Goal: Transaction & Acquisition: Purchase product/service

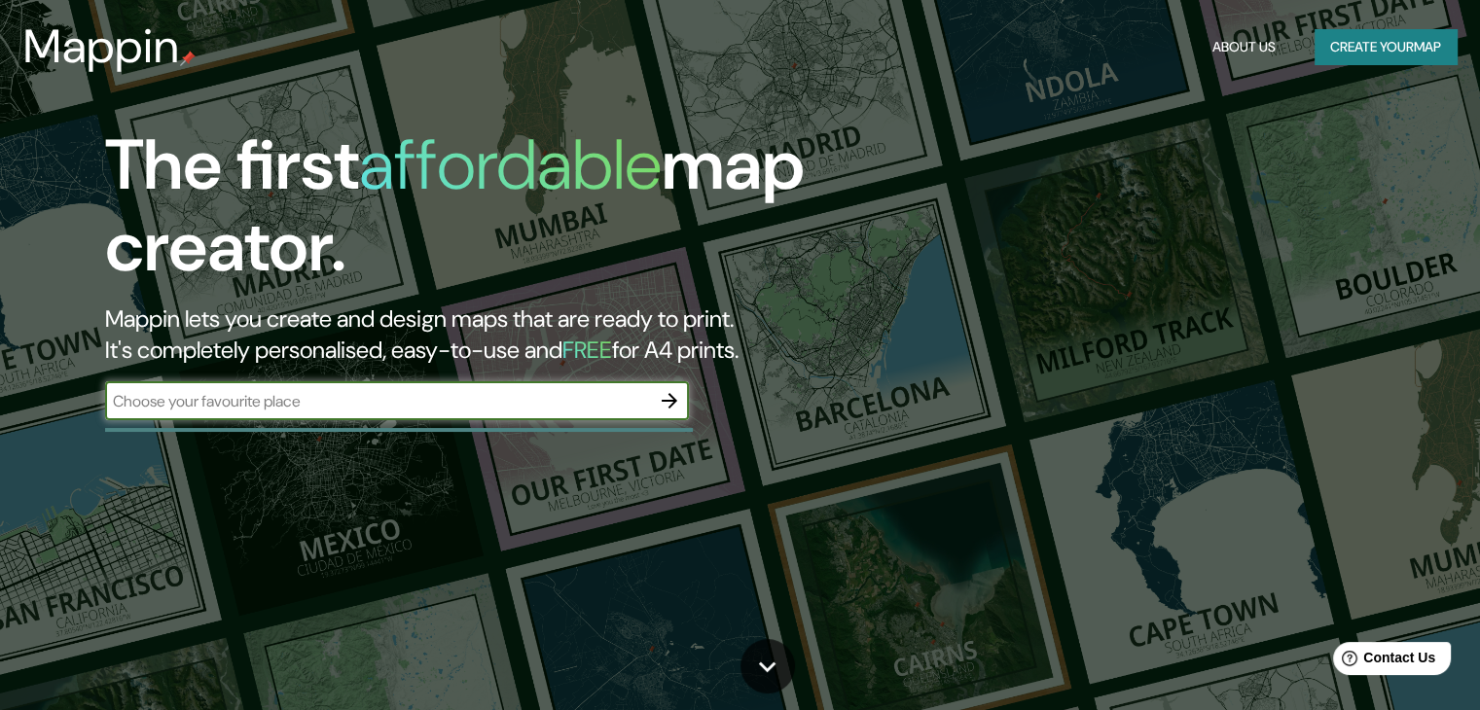
click at [277, 401] on input "text" at bounding box center [377, 401] width 545 height 22
type input "la plata"
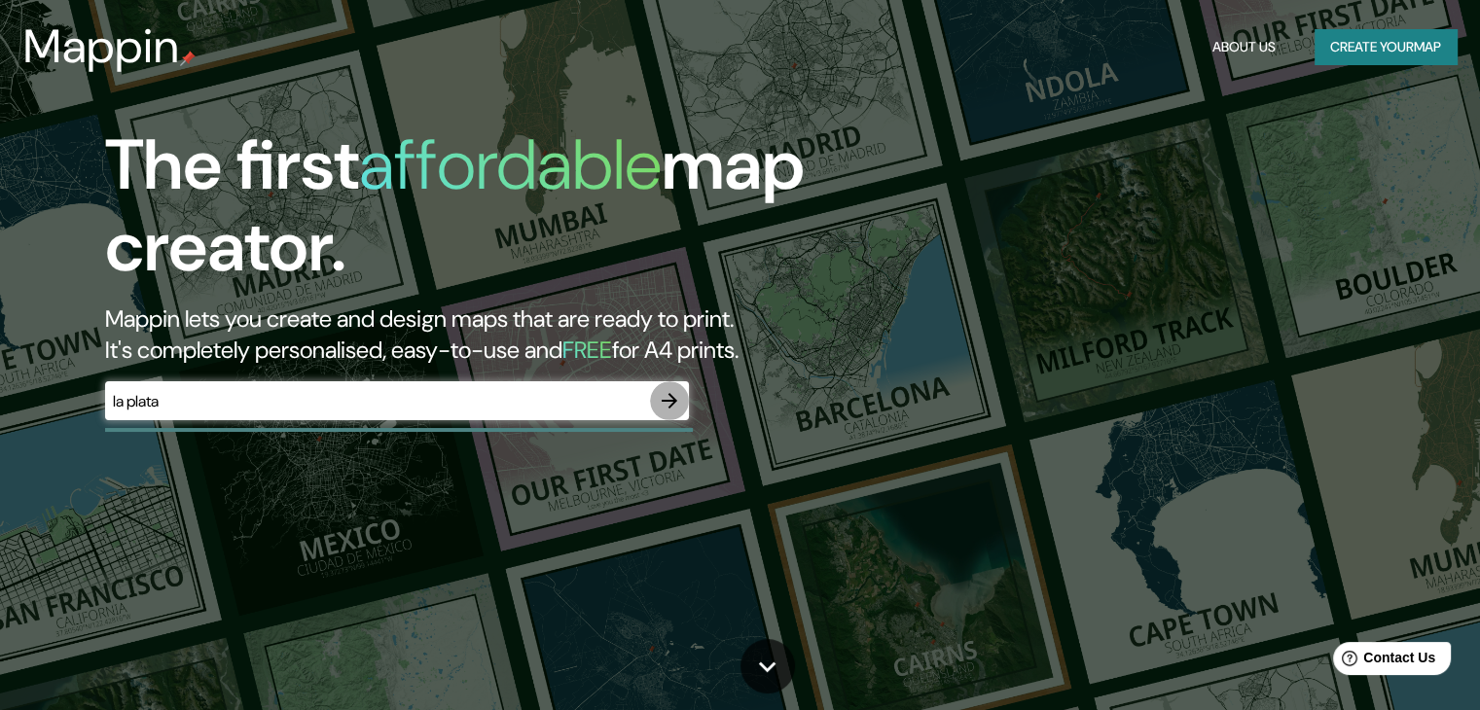
click at [675, 398] on icon "button" at bounding box center [669, 400] width 23 height 23
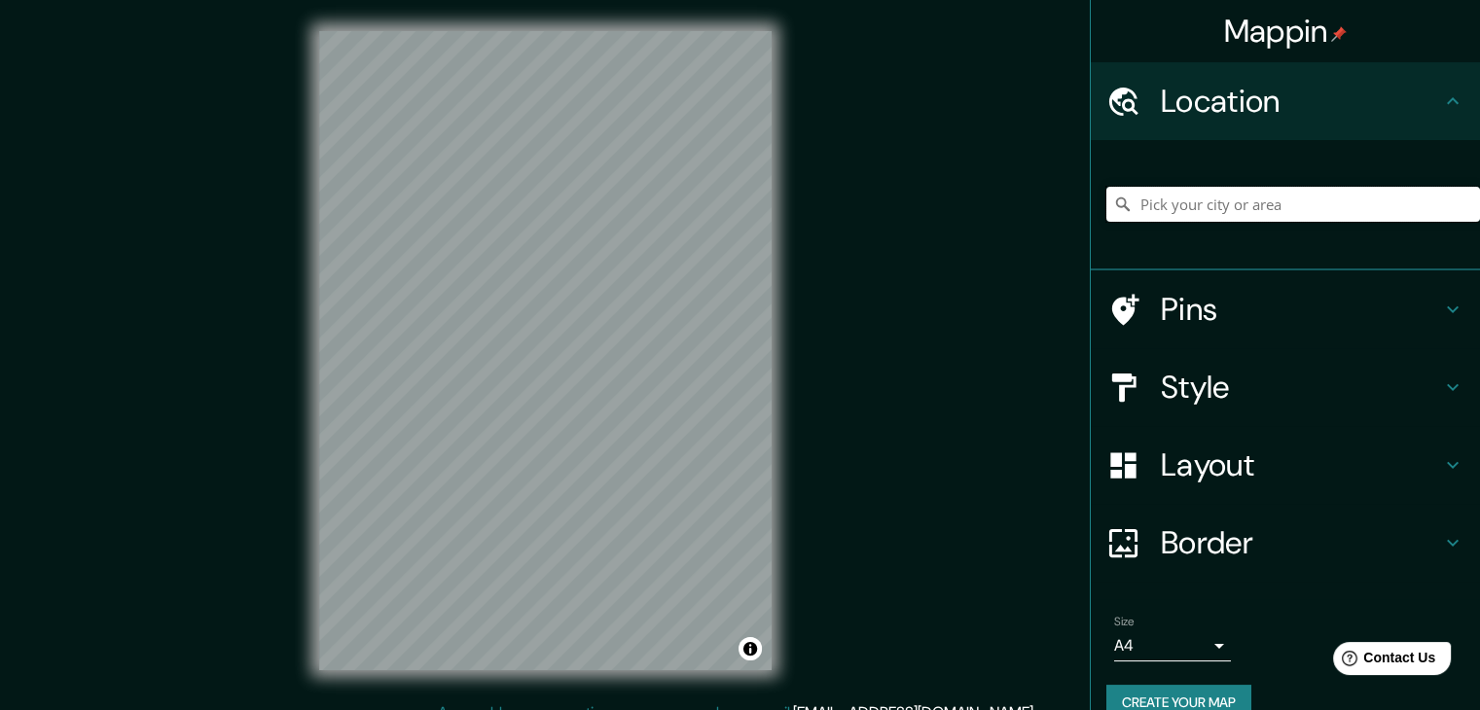
click at [1253, 199] on input "Pick your city or area" at bounding box center [1293, 204] width 374 height 35
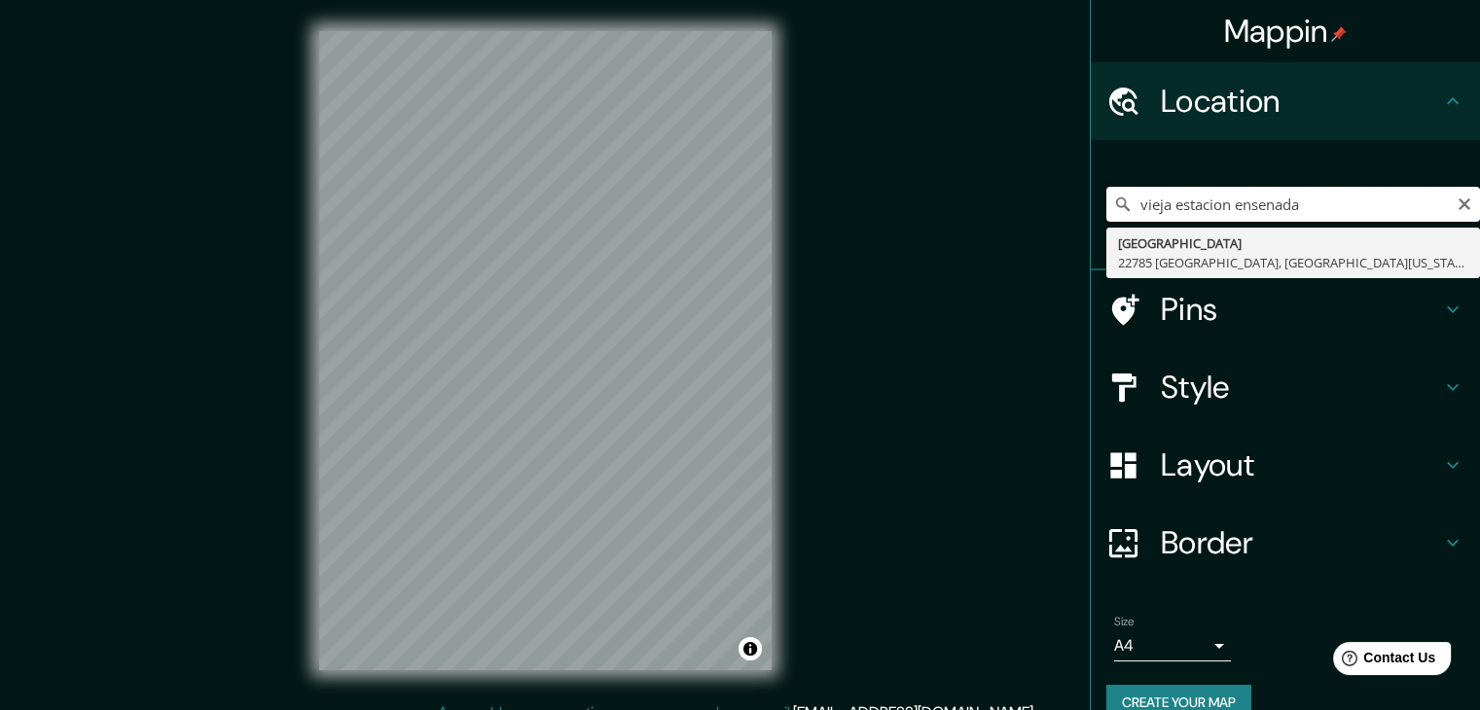
drag, startPoint x: 1296, startPoint y: 201, endPoint x: 1217, endPoint y: 193, distance: 79.3
click at [1217, 193] on input "vieja estacion ensenada" at bounding box center [1293, 204] width 374 height 35
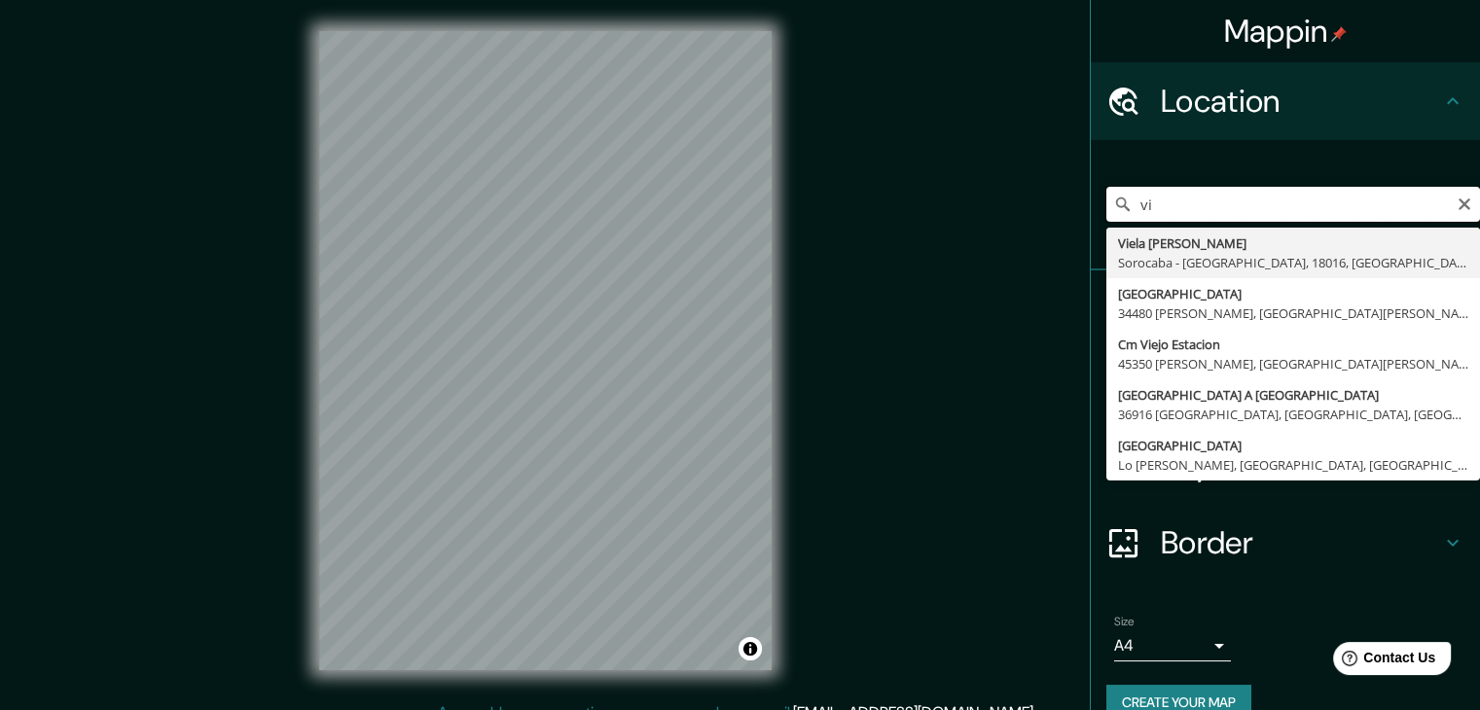
type input "v"
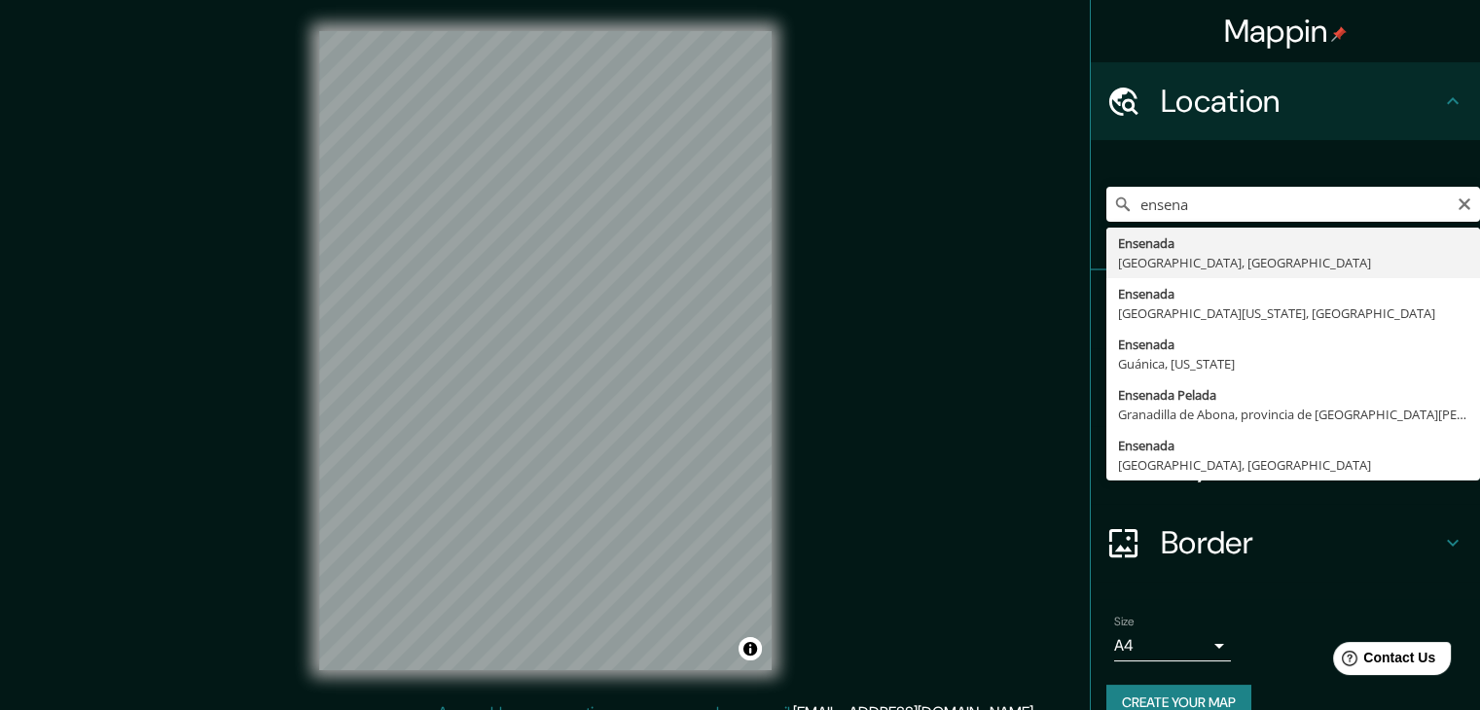
type input "Ensenada, [GEOGRAPHIC_DATA], [GEOGRAPHIC_DATA]"
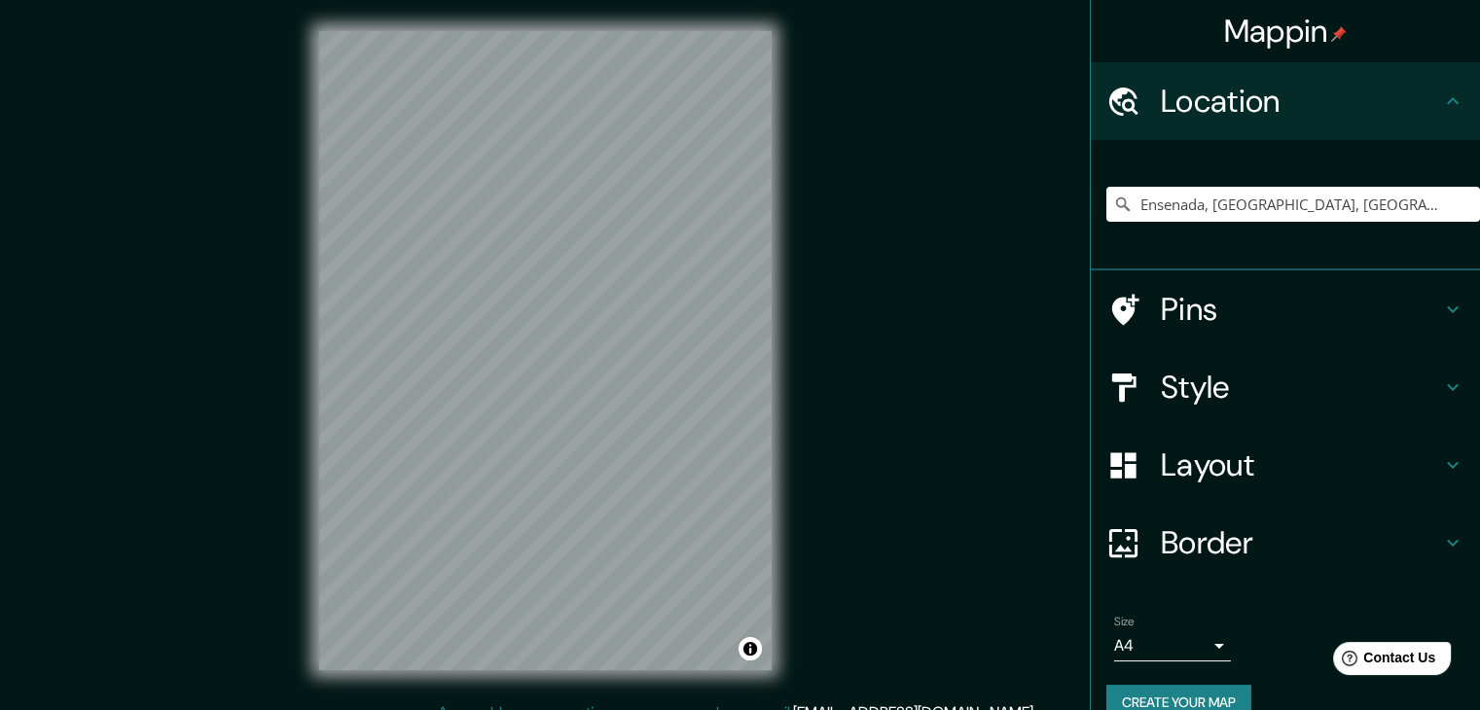
click at [1252, 515] on div "Border" at bounding box center [1285, 543] width 389 height 78
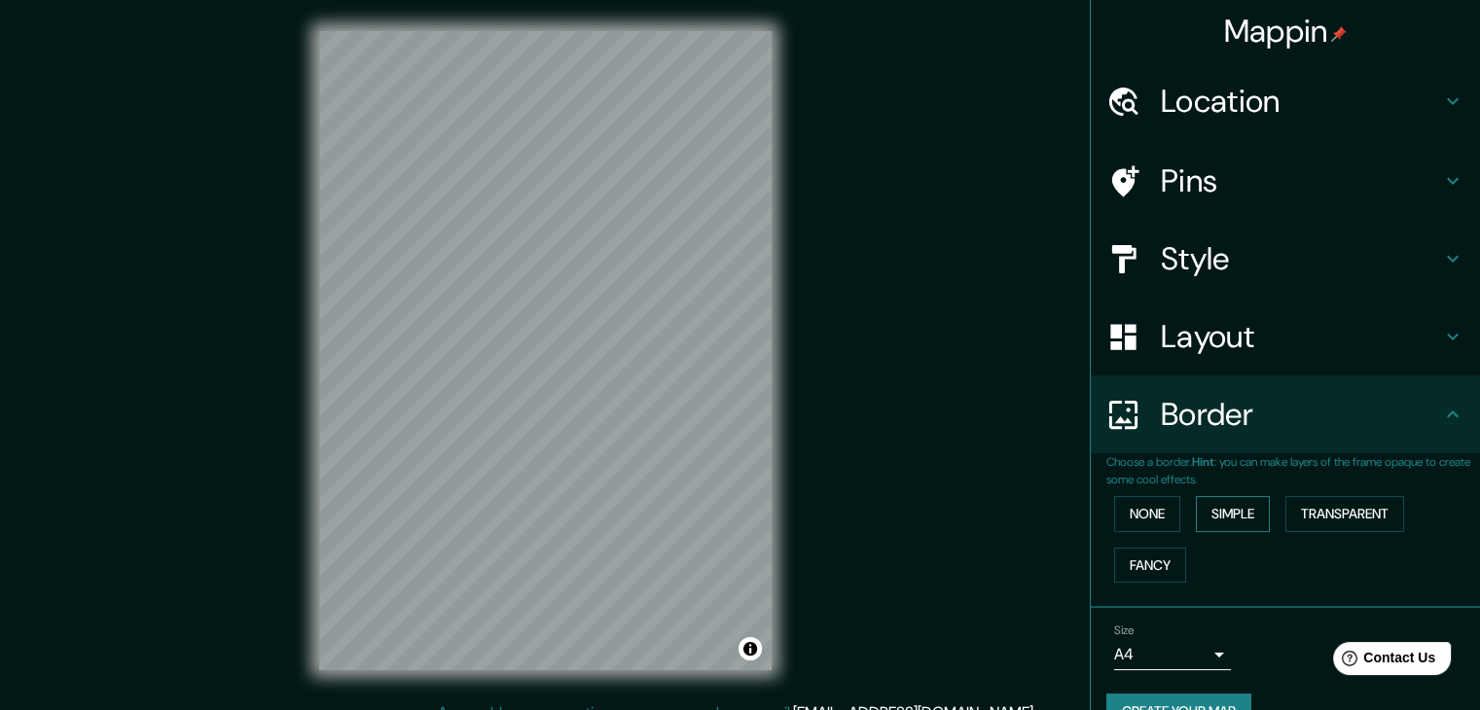
click at [1196, 504] on button "Simple" at bounding box center [1233, 514] width 74 height 36
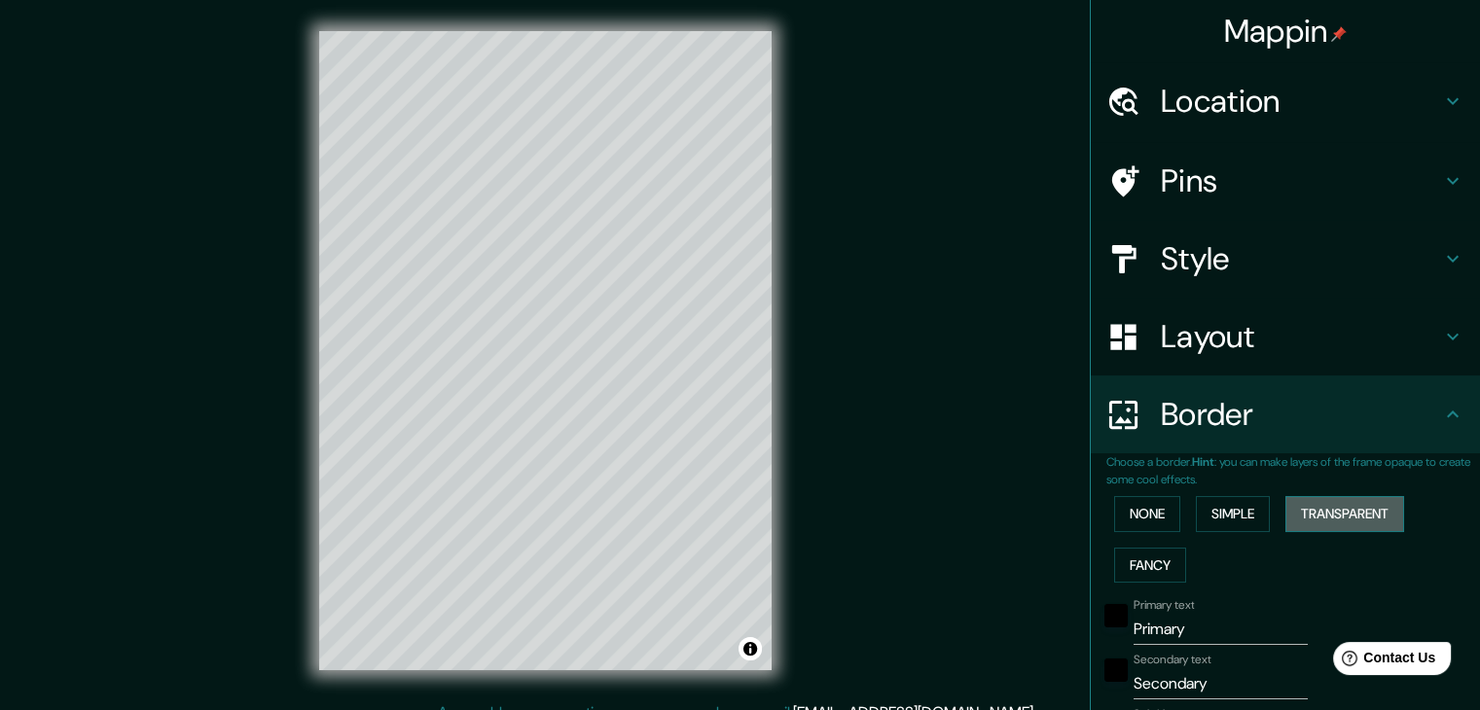
click at [1328, 500] on button "Transparent" at bounding box center [1344, 514] width 119 height 36
click at [1156, 523] on button "None" at bounding box center [1147, 514] width 66 height 36
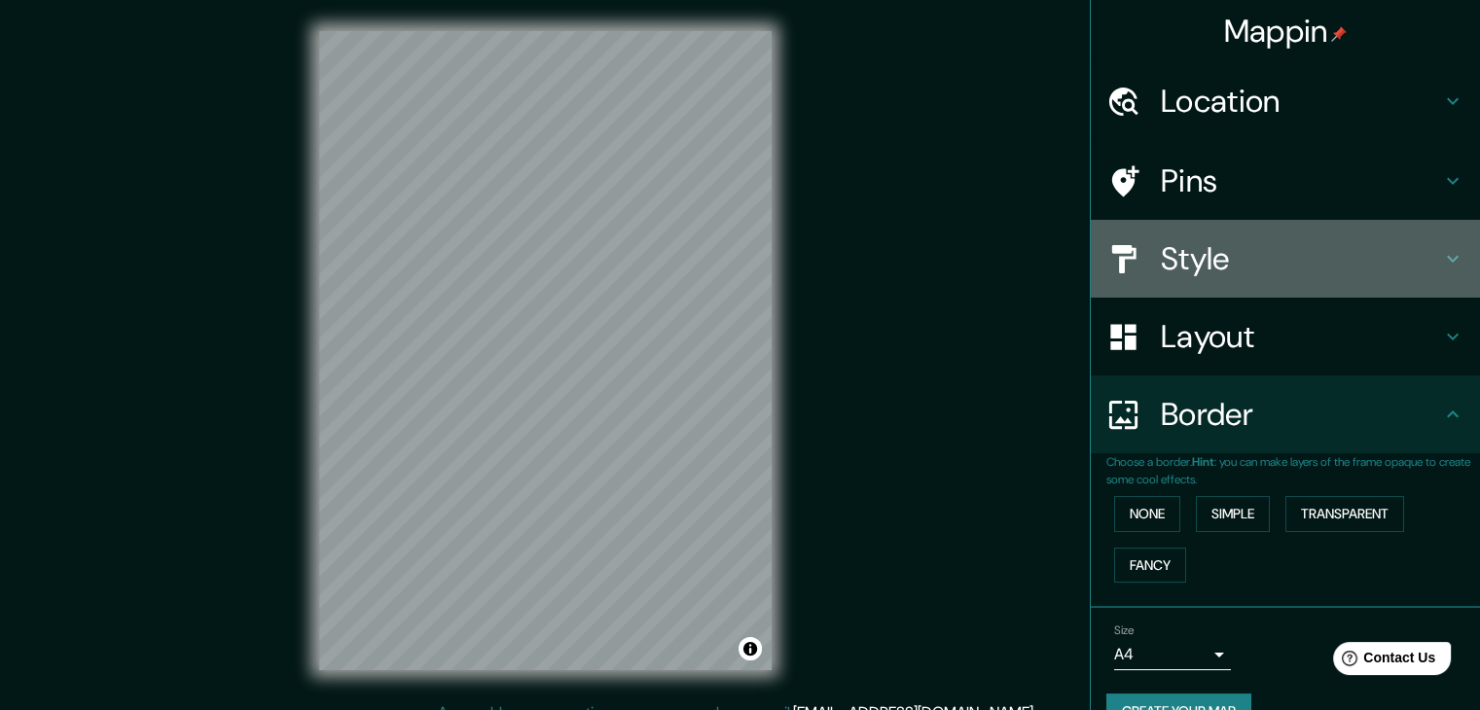
click at [1227, 250] on h4 "Style" at bounding box center [1301, 258] width 280 height 39
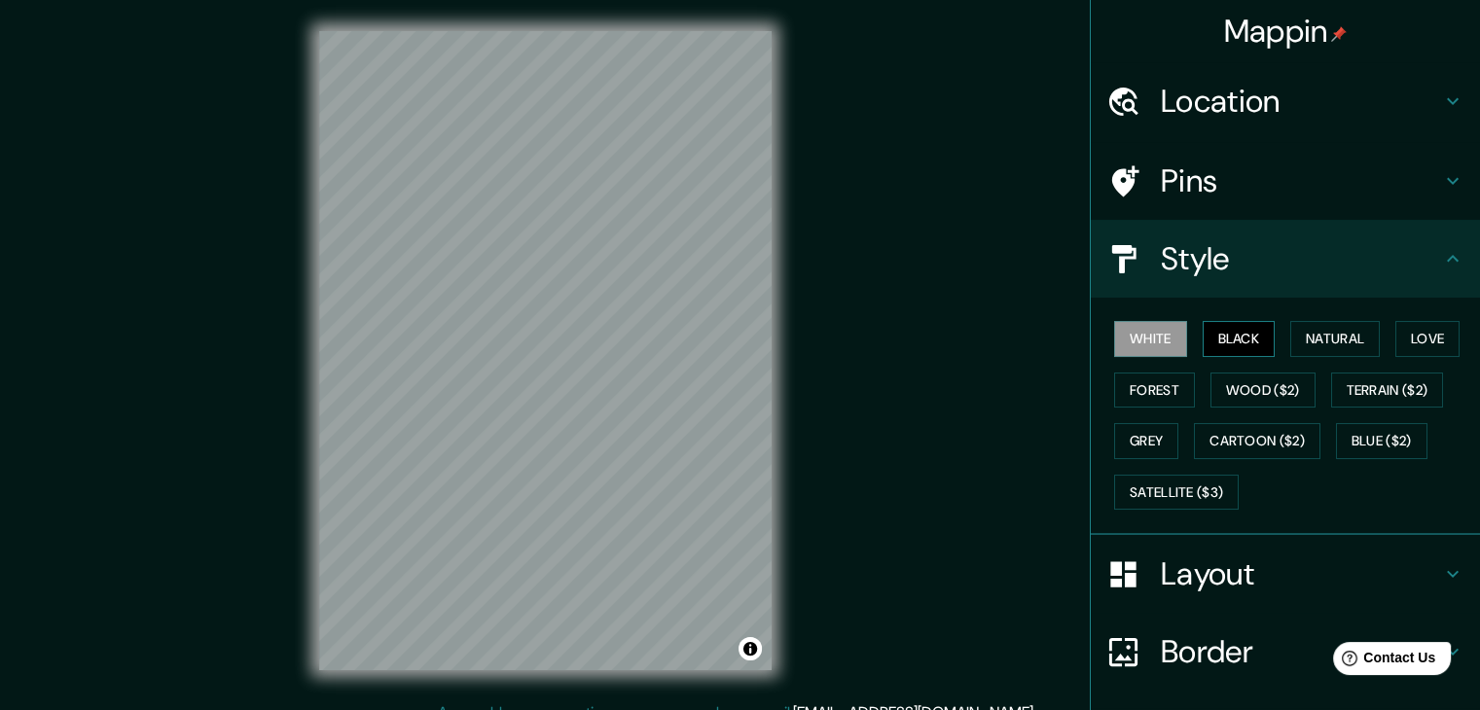
click at [1216, 339] on button "Black" at bounding box center [1239, 339] width 73 height 36
click at [1290, 341] on button "Natural" at bounding box center [1335, 339] width 90 height 36
click at [1155, 343] on button "White" at bounding box center [1150, 339] width 73 height 36
click at [1185, 340] on div "White Black Natural Love Forest Wood ($2) Terrain ($2) Grey Cartoon ($2) Blue (…" at bounding box center [1293, 415] width 374 height 204
click at [1207, 340] on button "Black" at bounding box center [1239, 339] width 73 height 36
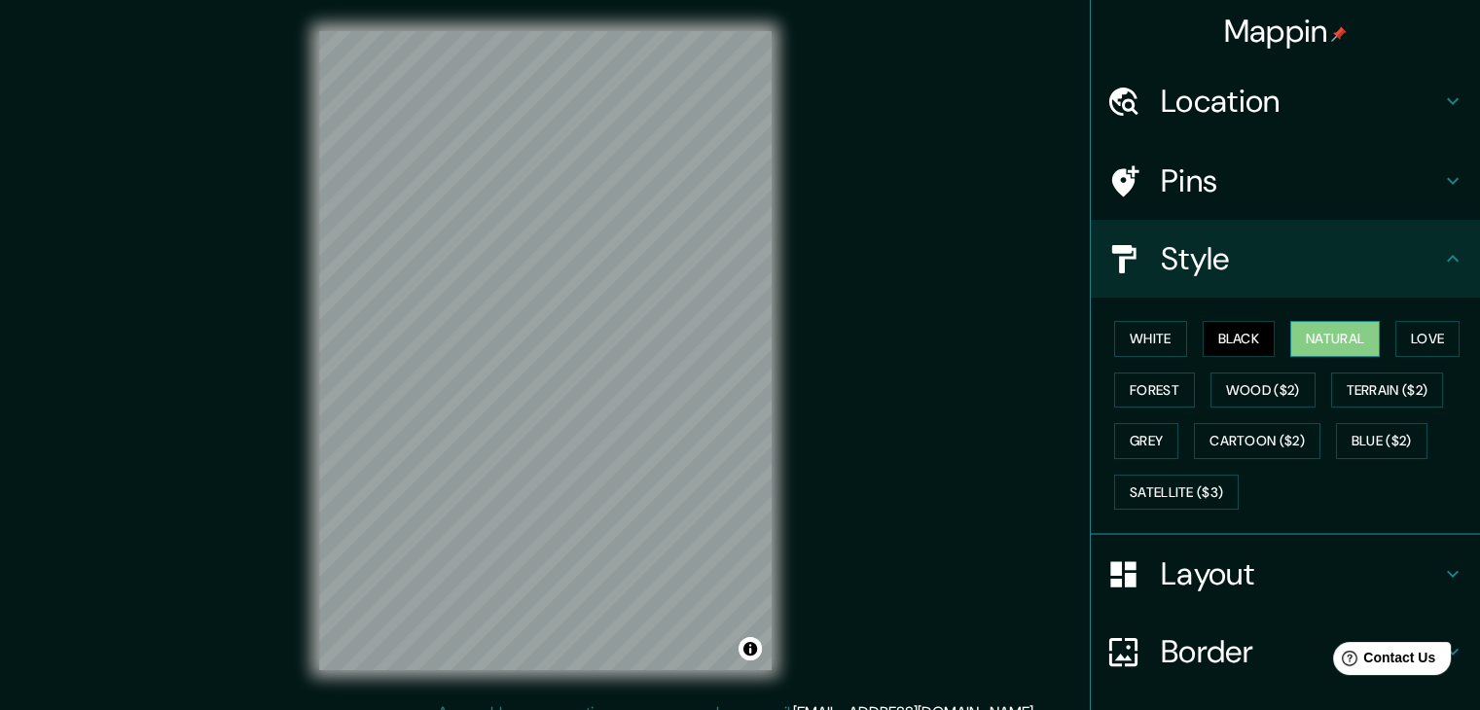
click at [1290, 333] on button "Natural" at bounding box center [1335, 339] width 90 height 36
click at [1405, 334] on button "Love" at bounding box center [1427, 339] width 64 height 36
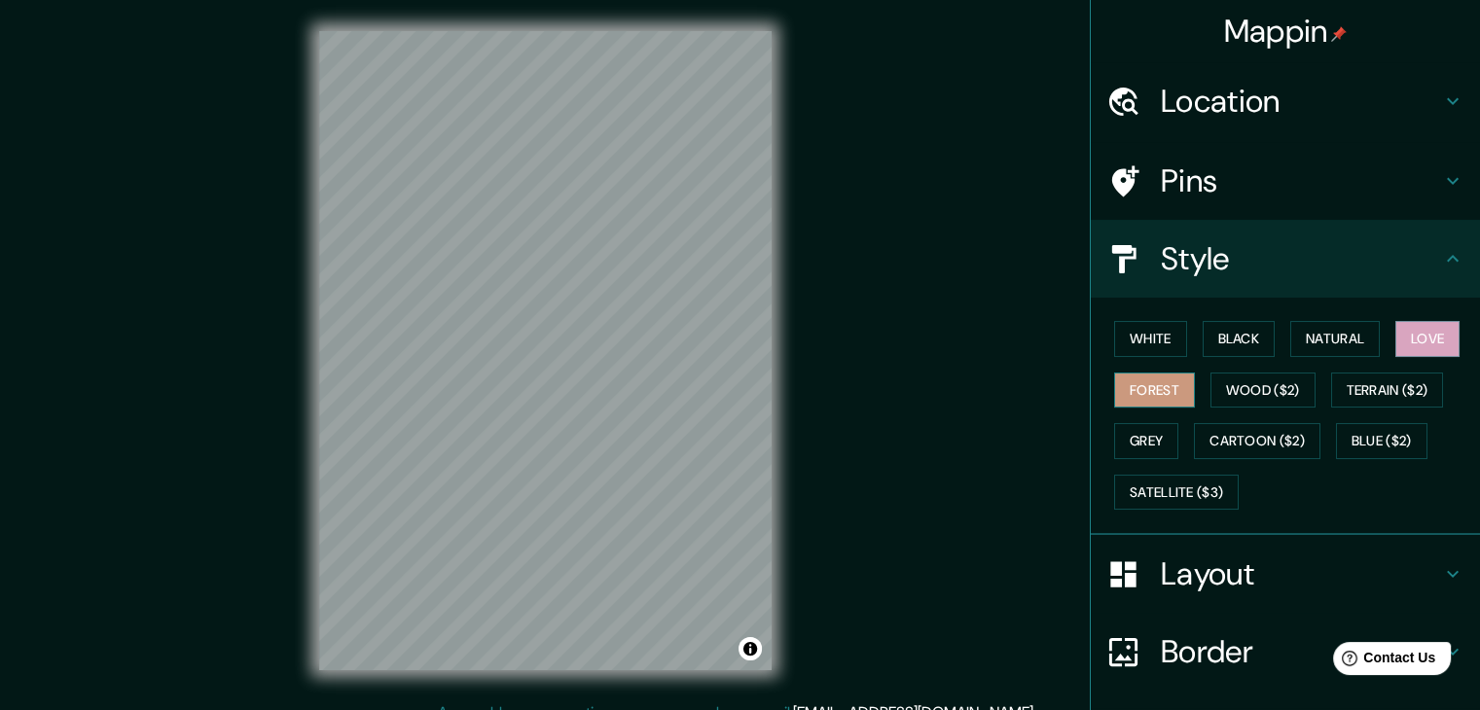
click at [1157, 387] on button "Forest" at bounding box center [1154, 391] width 81 height 36
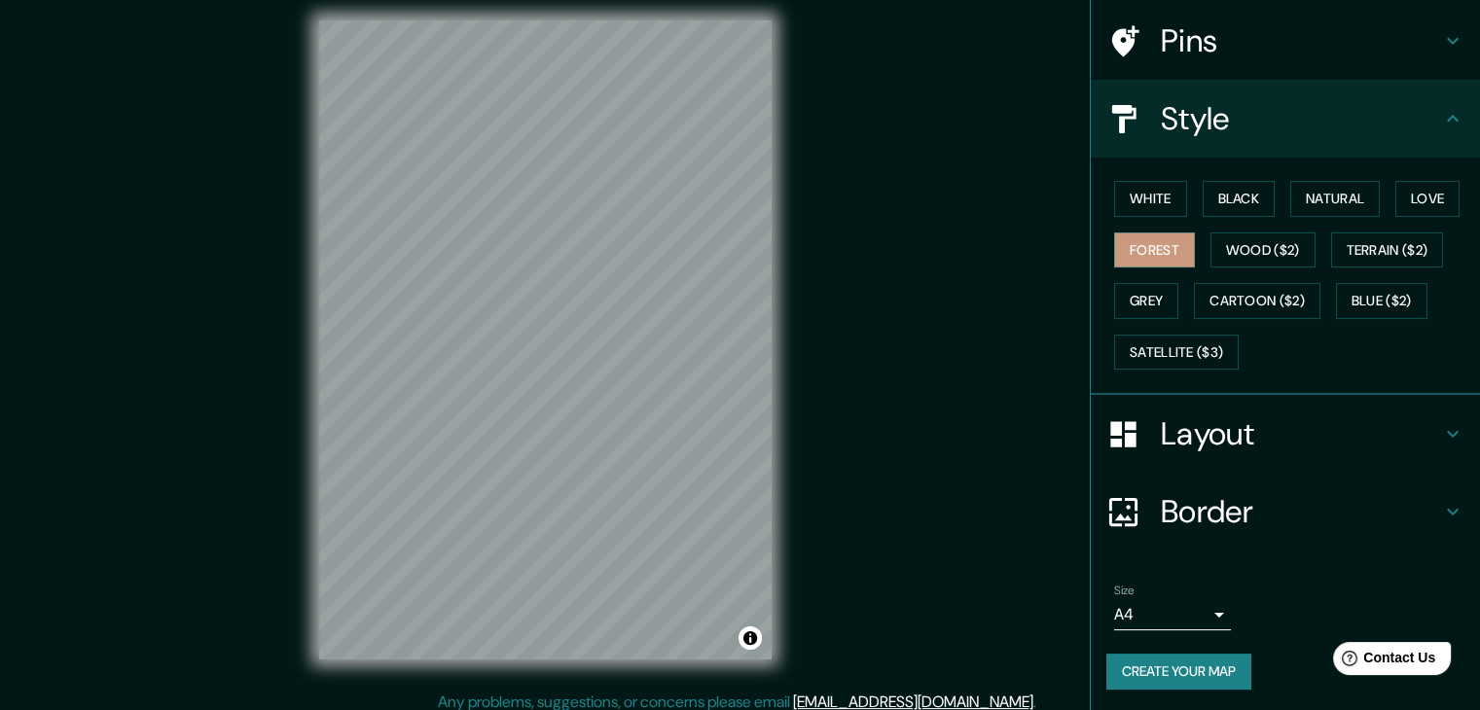
scroll to position [22, 0]
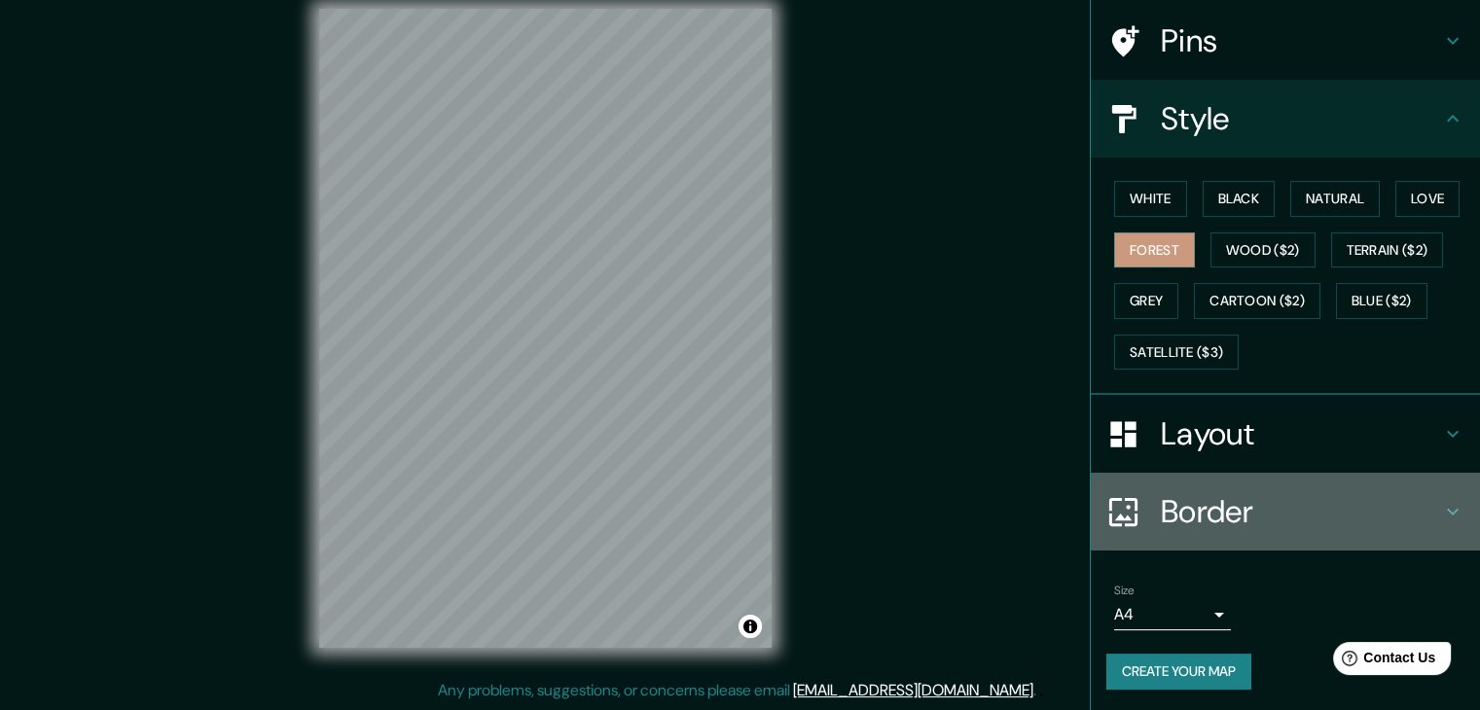
click at [1265, 505] on h4 "Border" at bounding box center [1301, 511] width 280 height 39
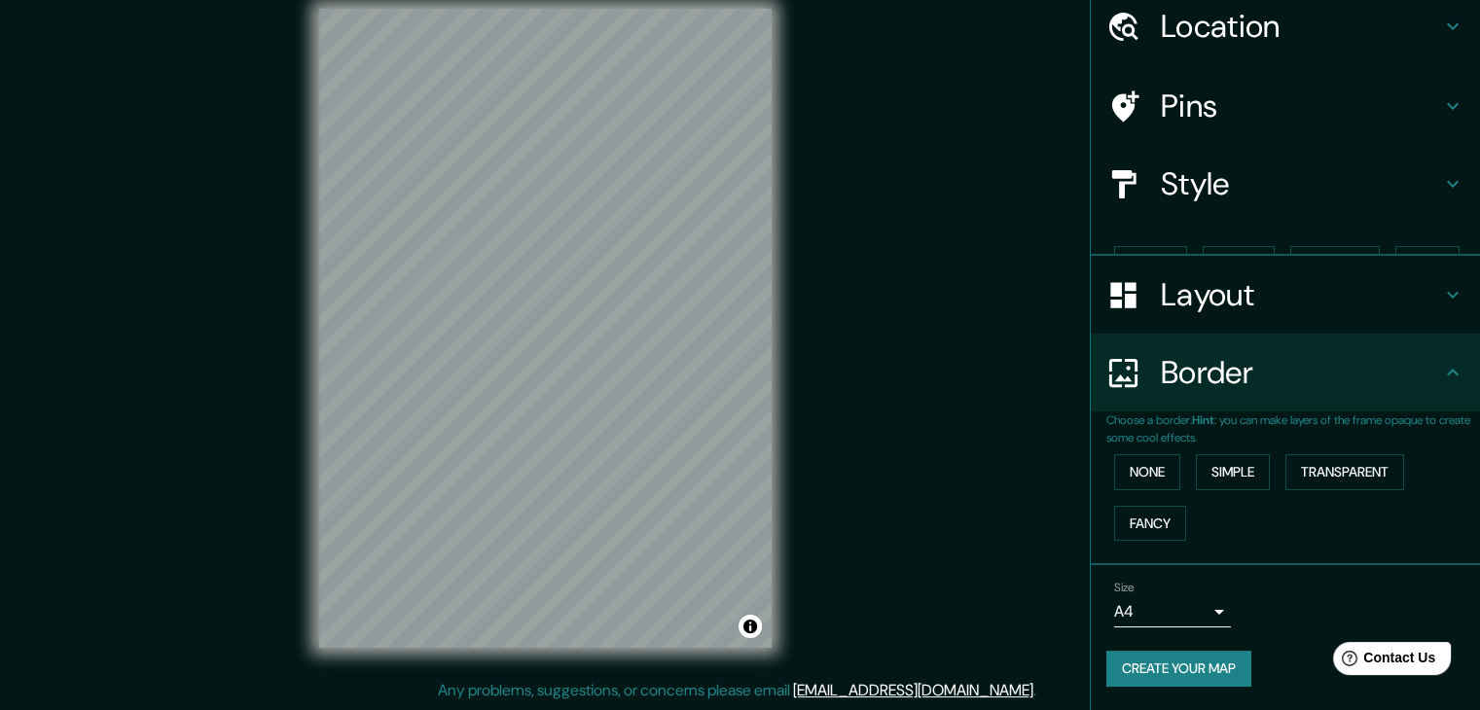
scroll to position [41, 0]
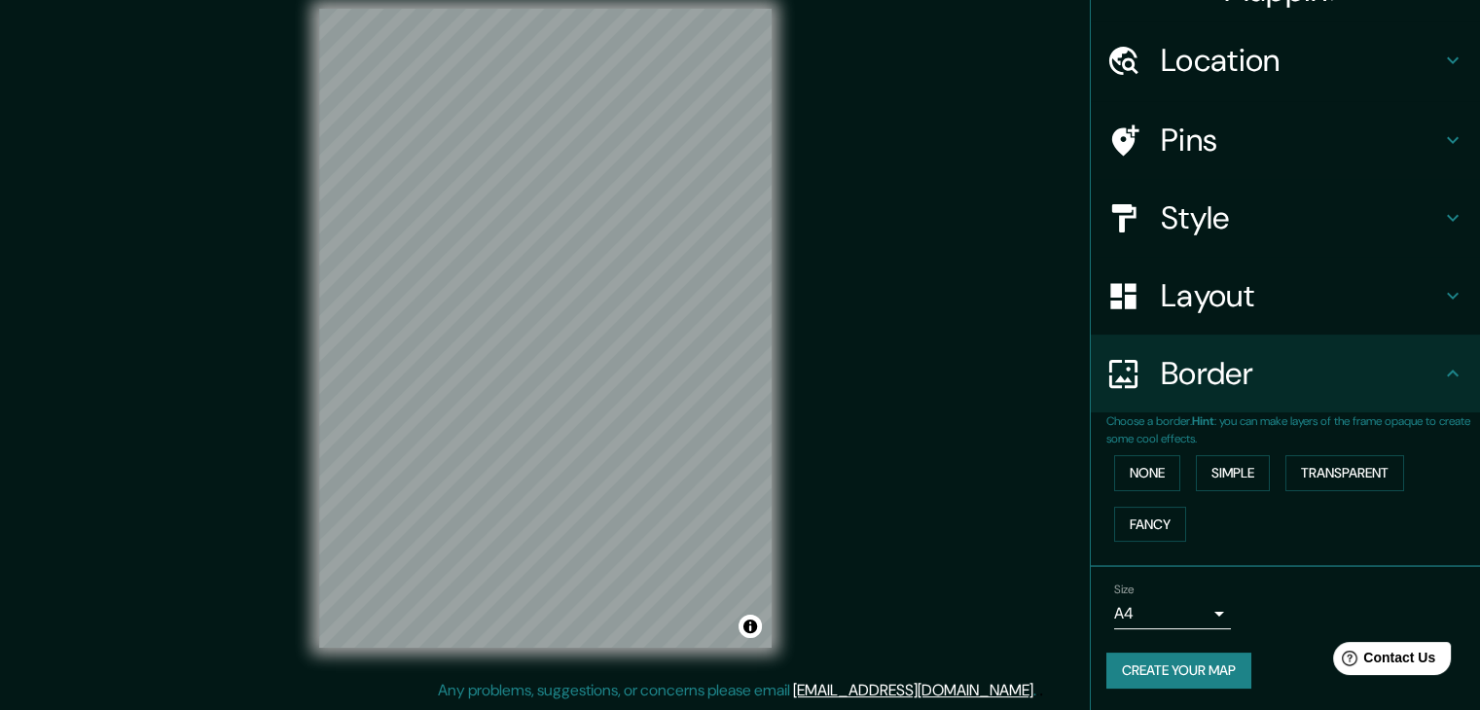
click at [1270, 278] on h4 "Layout" at bounding box center [1301, 295] width 280 height 39
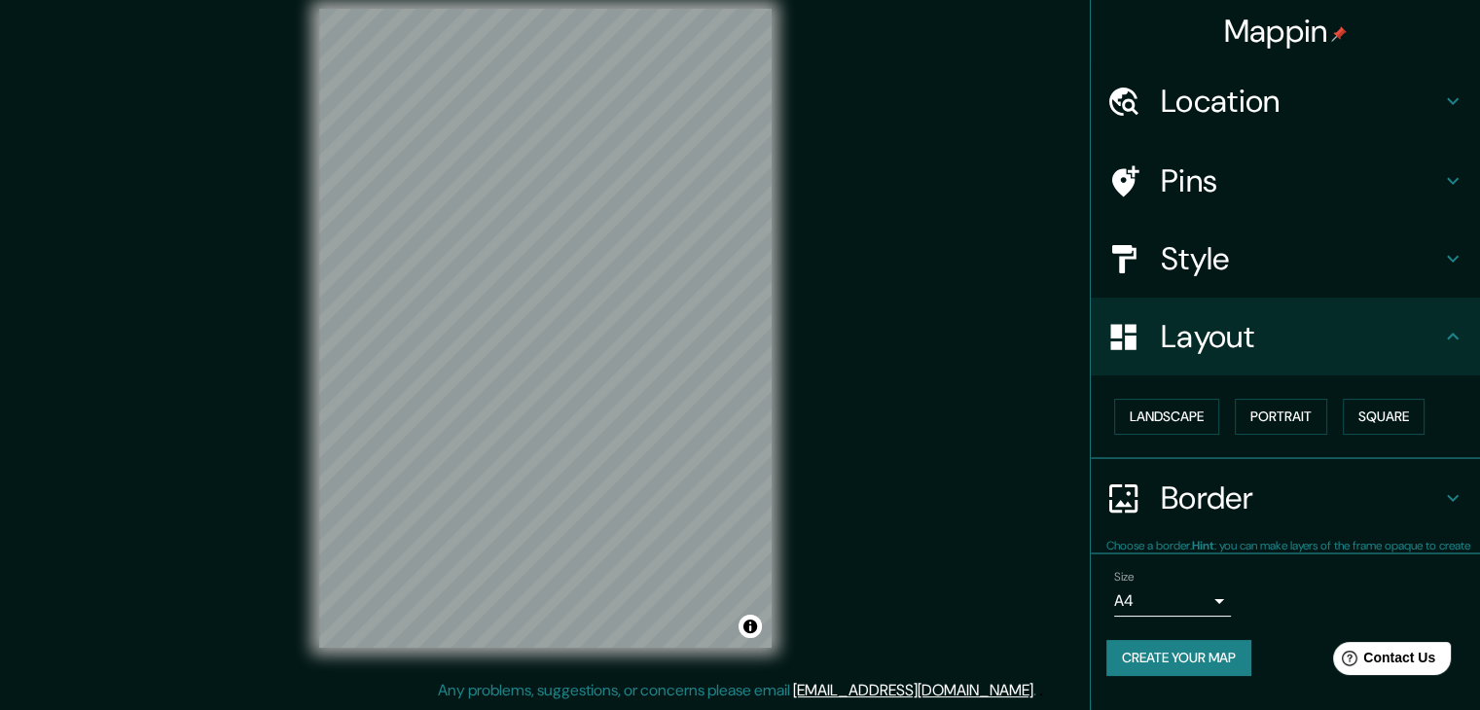
scroll to position [0, 0]
click at [1181, 606] on body "Mappin Location [GEOGRAPHIC_DATA], [GEOGRAPHIC_DATA], [GEOGRAPHIC_DATA] Pins St…" at bounding box center [740, 333] width 1480 height 710
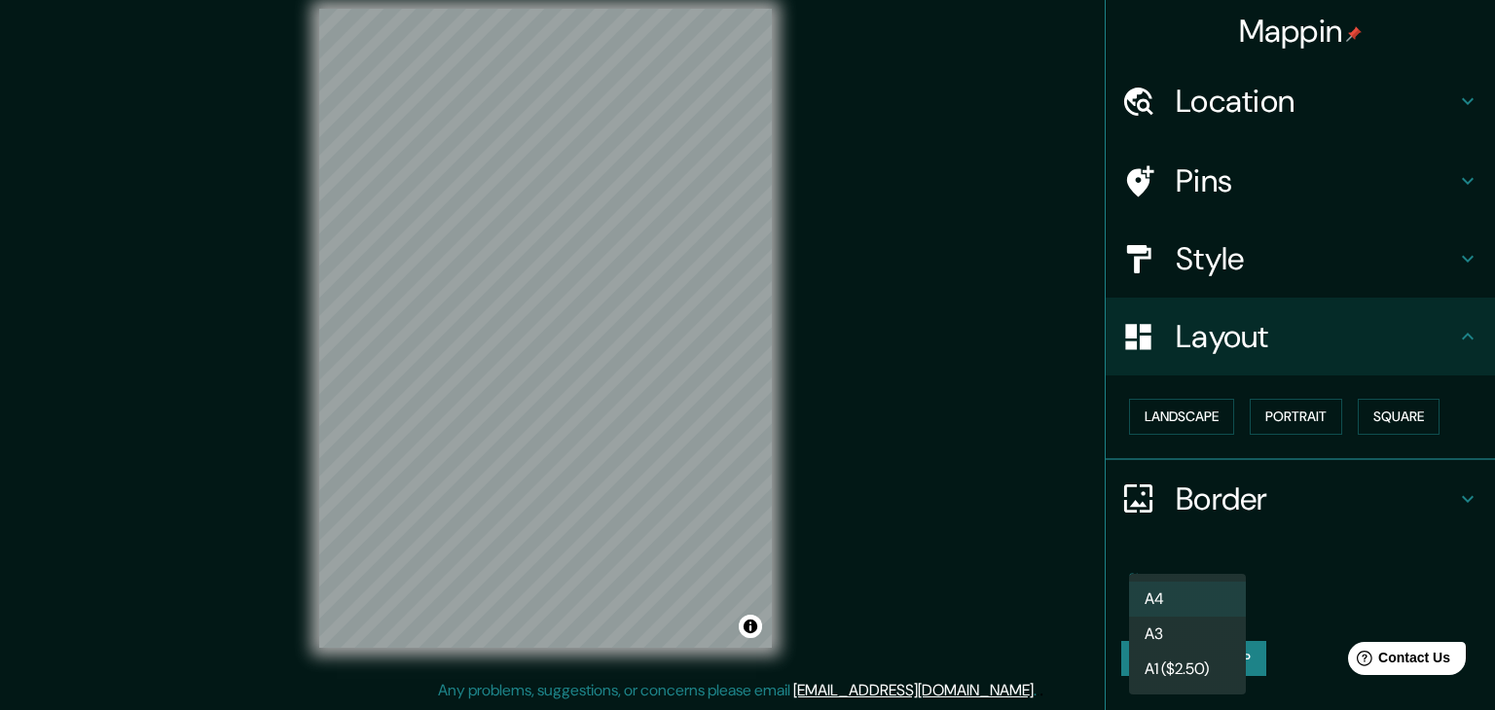
click at [1199, 596] on li "A4" at bounding box center [1187, 599] width 117 height 35
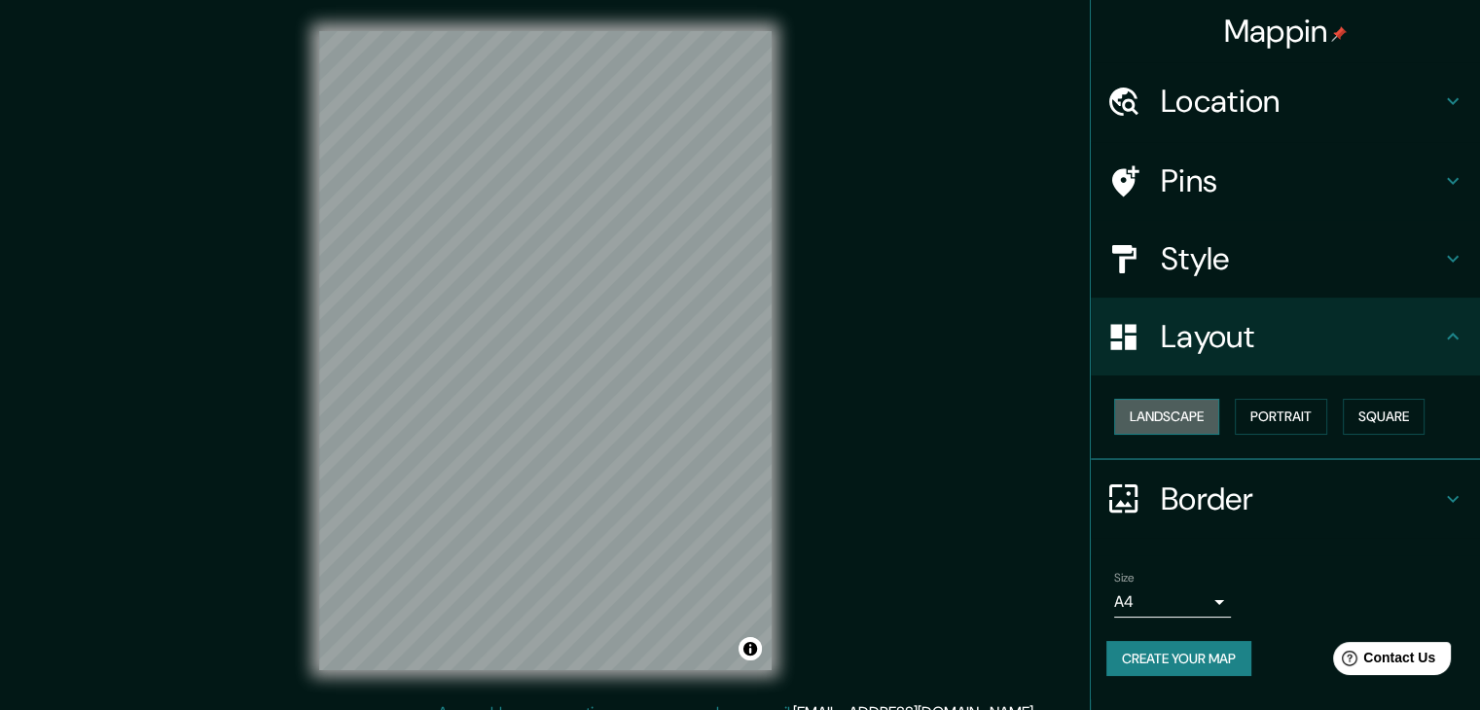
click at [1197, 412] on button "Landscape" at bounding box center [1166, 417] width 105 height 36
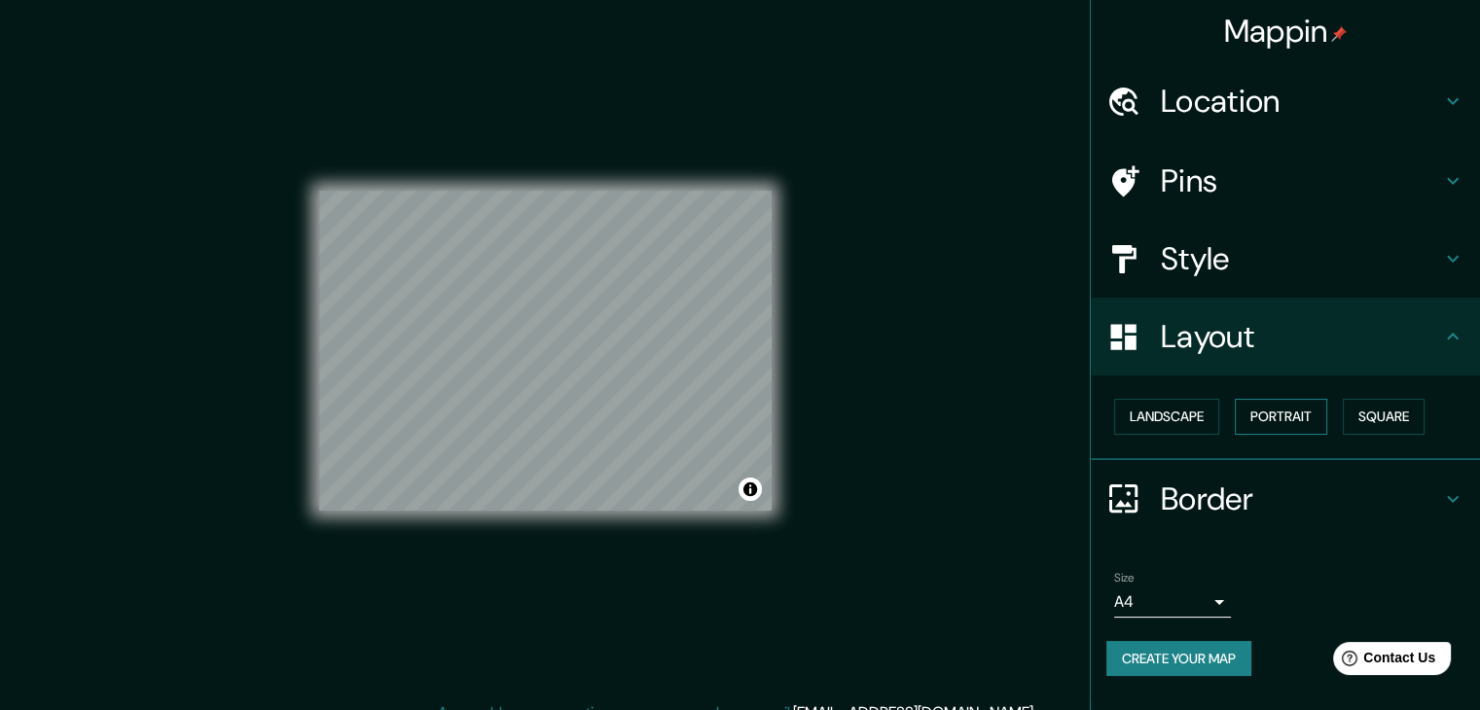
click at [1249, 413] on button "Portrait" at bounding box center [1281, 417] width 92 height 36
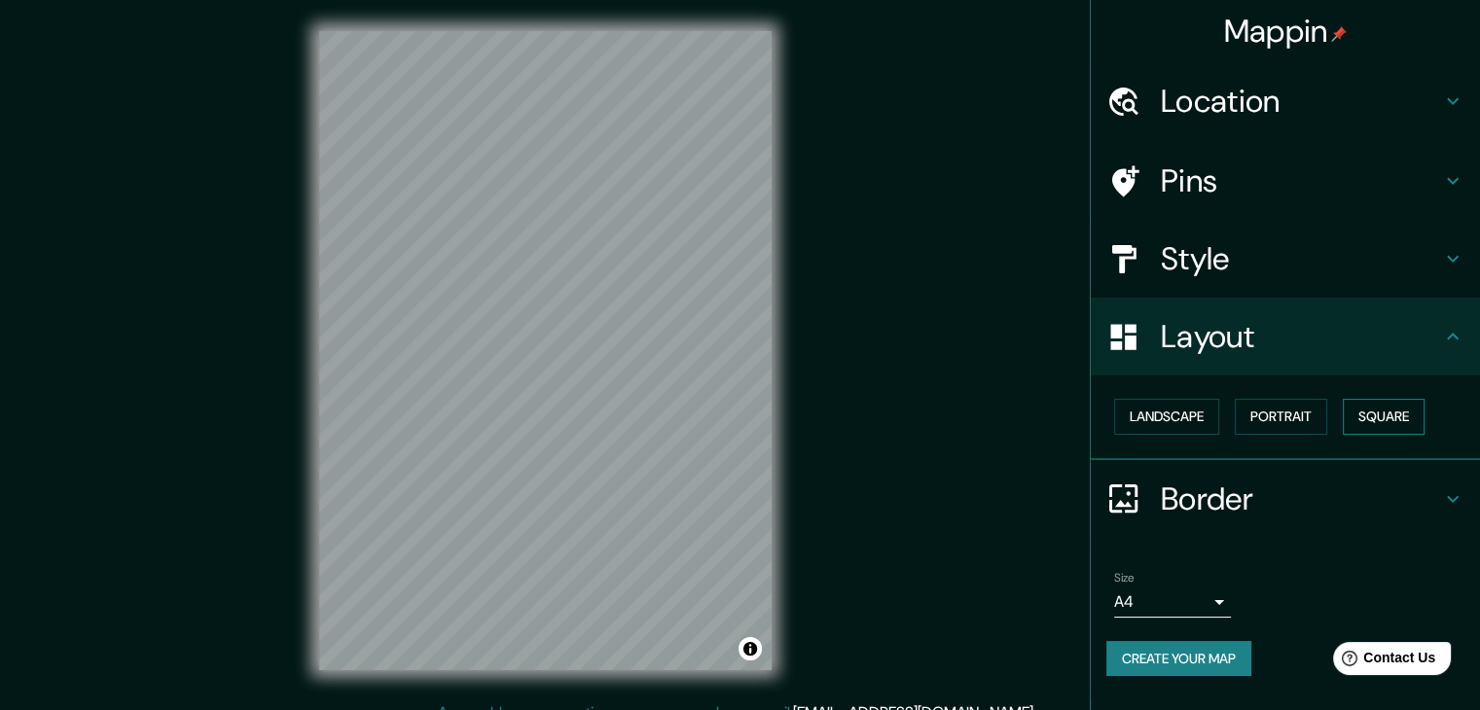
click at [1355, 403] on button "Square" at bounding box center [1384, 417] width 82 height 36
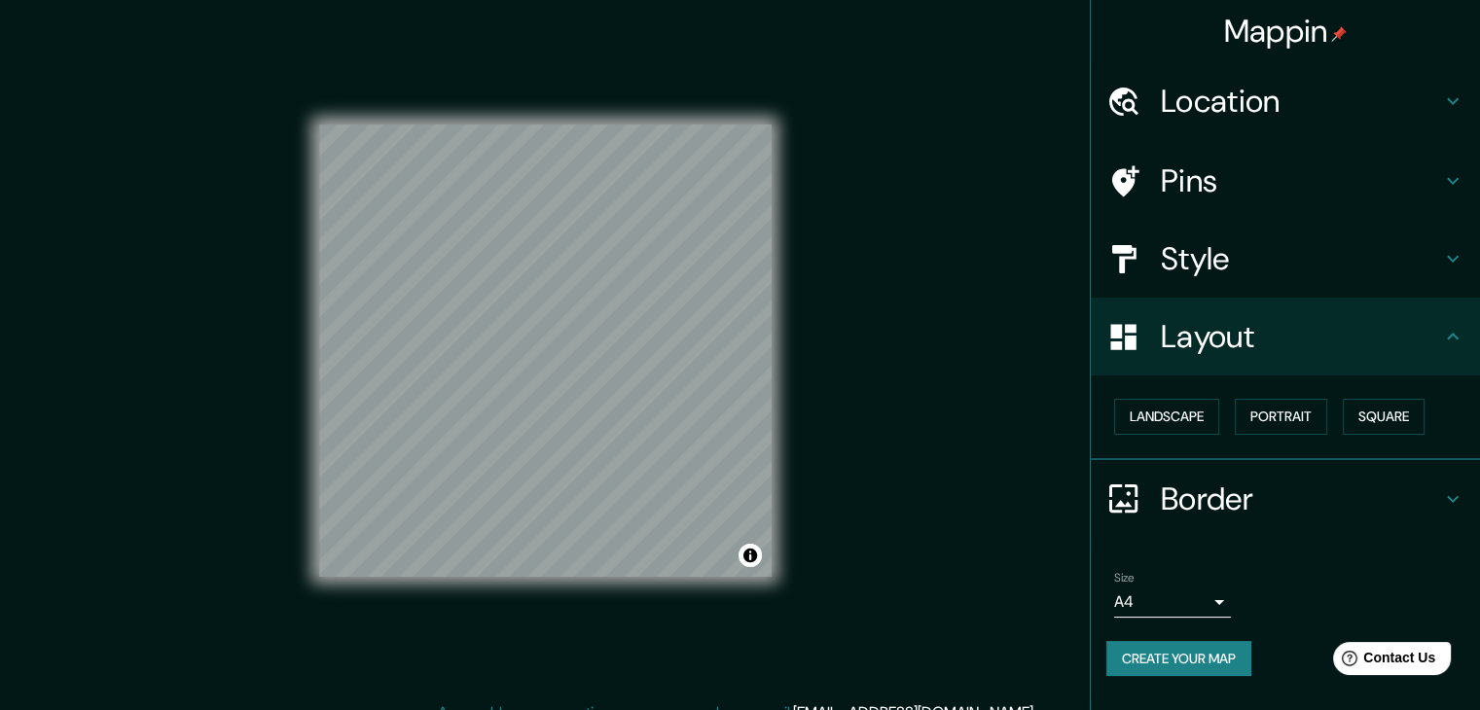
click at [1218, 258] on h4 "Style" at bounding box center [1301, 258] width 280 height 39
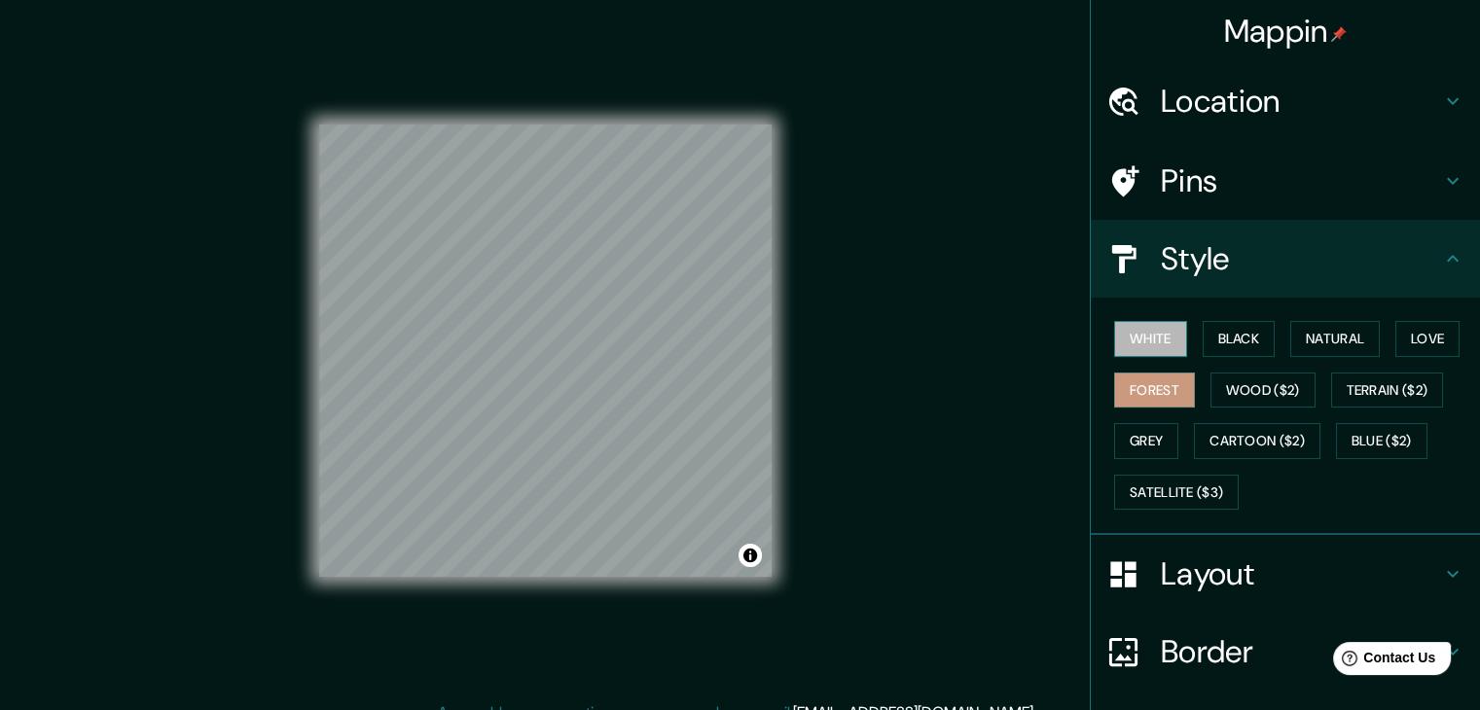
click at [1128, 332] on button "White" at bounding box center [1150, 339] width 73 height 36
click at [1214, 321] on button "Black" at bounding box center [1239, 339] width 73 height 36
click at [1114, 404] on button "Forest" at bounding box center [1154, 391] width 81 height 36
click at [1324, 343] on button "Natural" at bounding box center [1335, 339] width 90 height 36
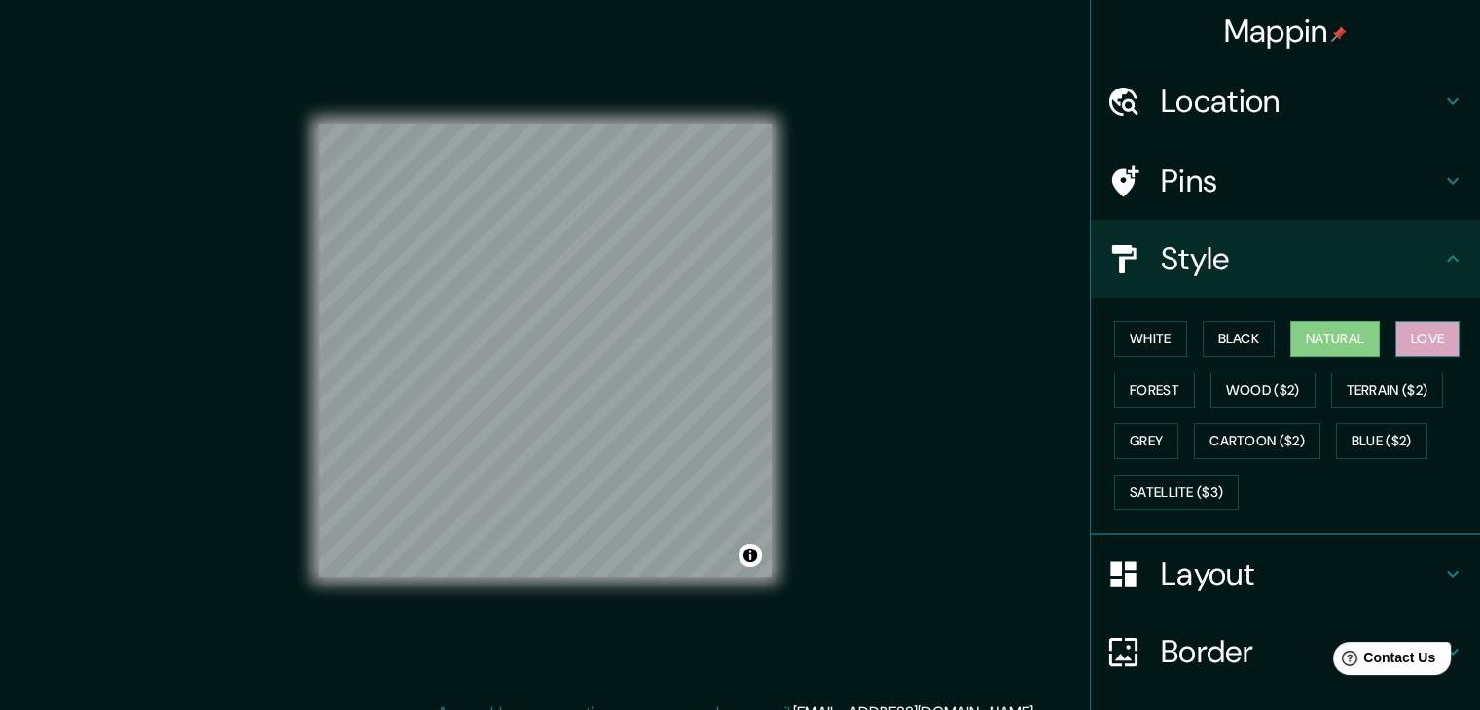
click at [1402, 336] on button "Love" at bounding box center [1427, 339] width 64 height 36
click at [1151, 389] on button "Forest" at bounding box center [1154, 391] width 81 height 36
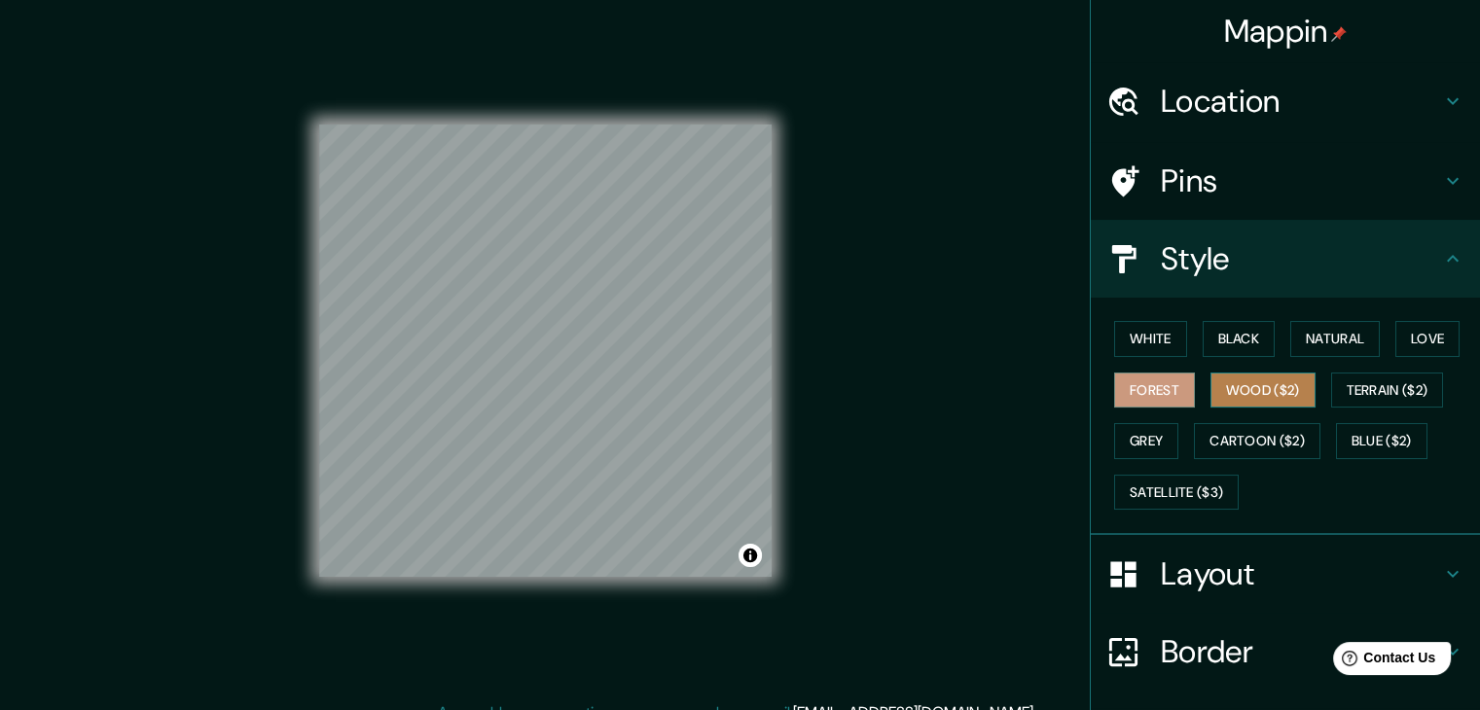
click at [1246, 382] on button "Wood ($2)" at bounding box center [1263, 391] width 105 height 36
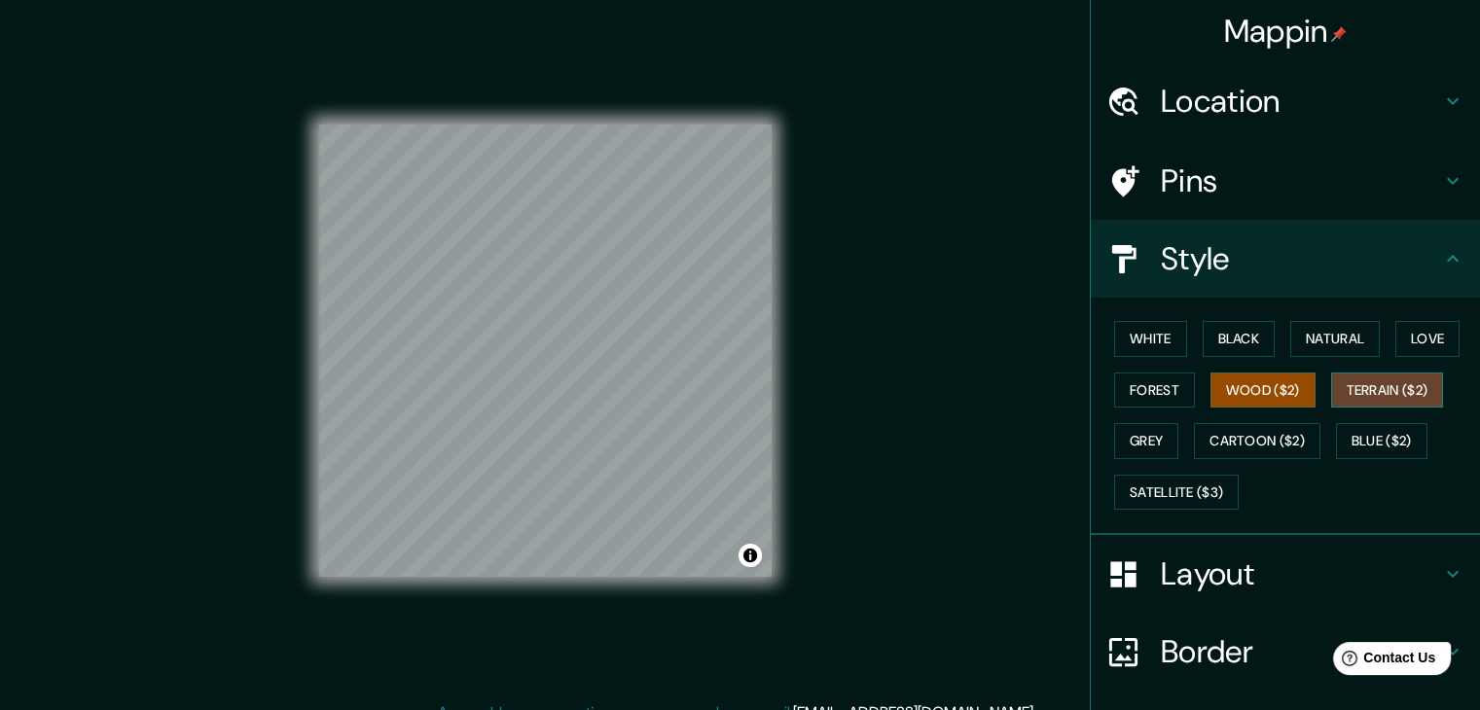
click at [1362, 384] on button "Terrain ($2)" at bounding box center [1387, 391] width 113 height 36
click at [1260, 385] on button "Wood ($2)" at bounding box center [1263, 391] width 105 height 36
click at [1370, 439] on button "Blue ($2)" at bounding box center [1381, 441] width 91 height 36
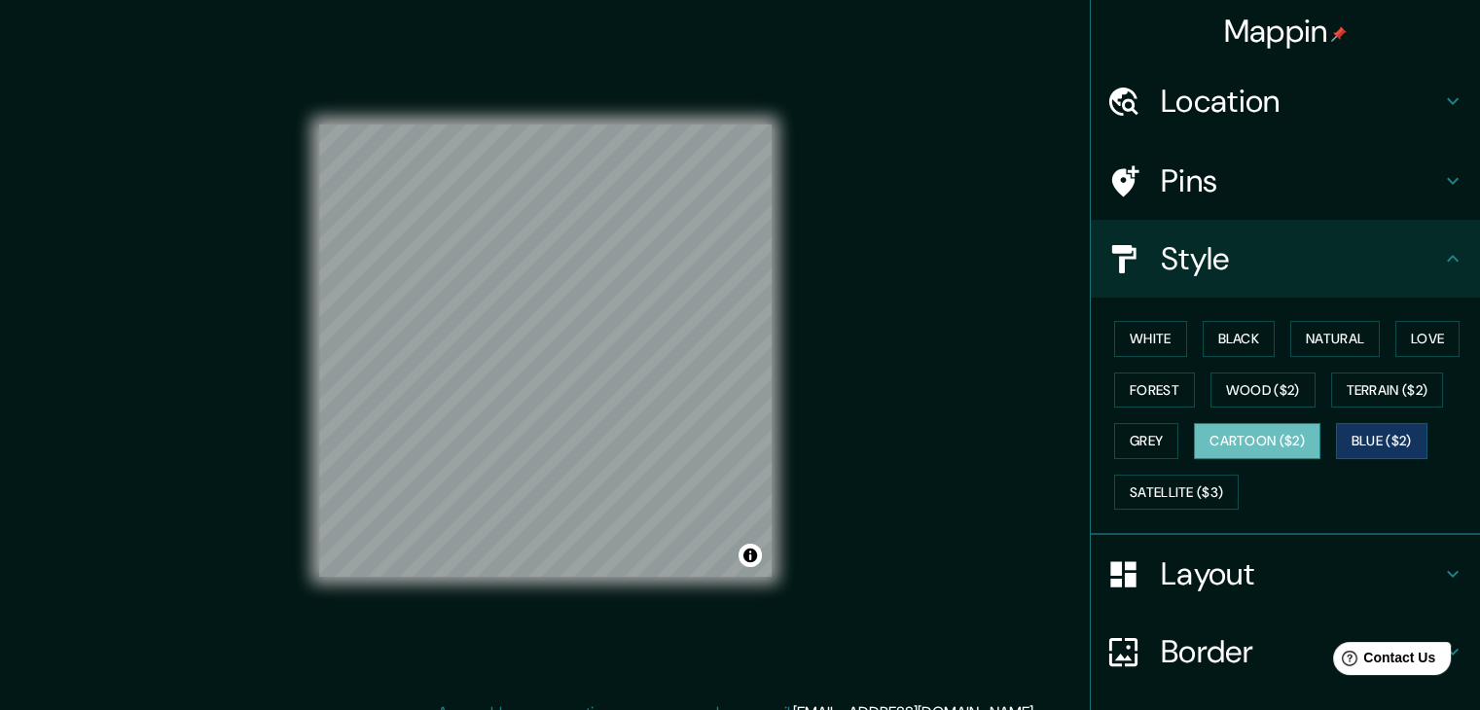
click at [1235, 430] on button "Cartoon ($2)" at bounding box center [1257, 441] width 126 height 36
click at [1128, 437] on button "Grey" at bounding box center [1146, 441] width 64 height 36
